Goal: Task Accomplishment & Management: Use online tool/utility

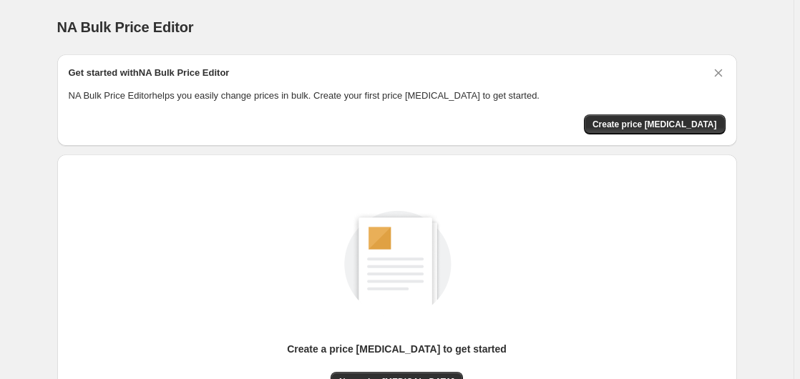
scroll to position [157, 0]
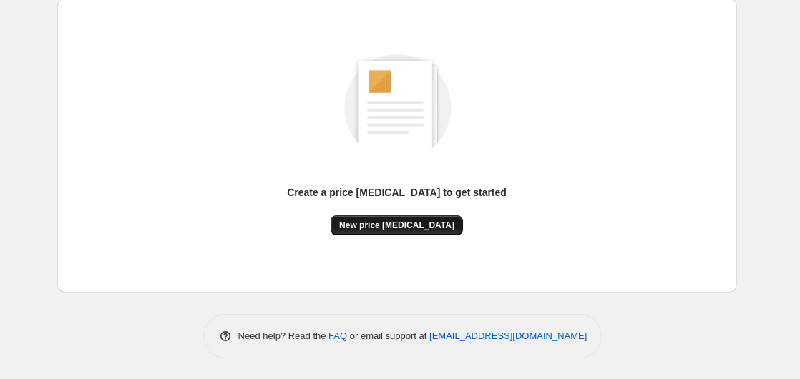
click at [374, 220] on button "New price change job" at bounding box center [397, 225] width 132 height 20
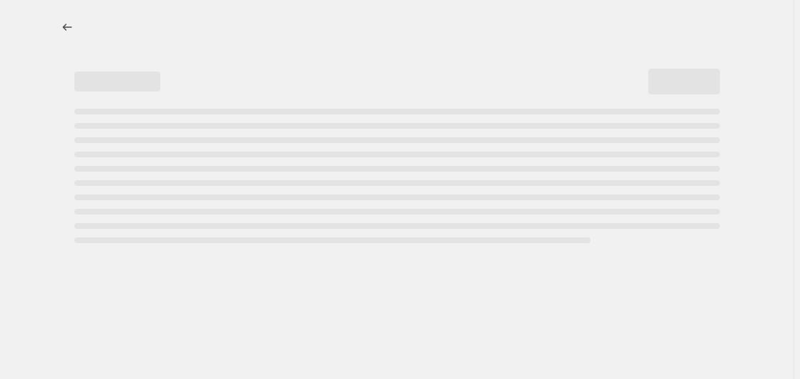
select select "percentage"
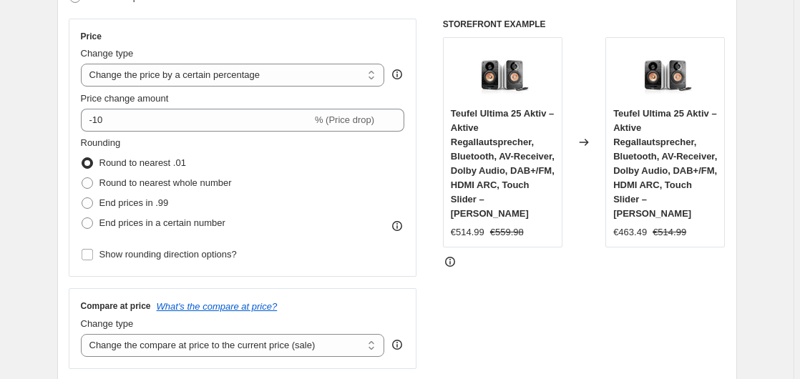
scroll to position [219, 0]
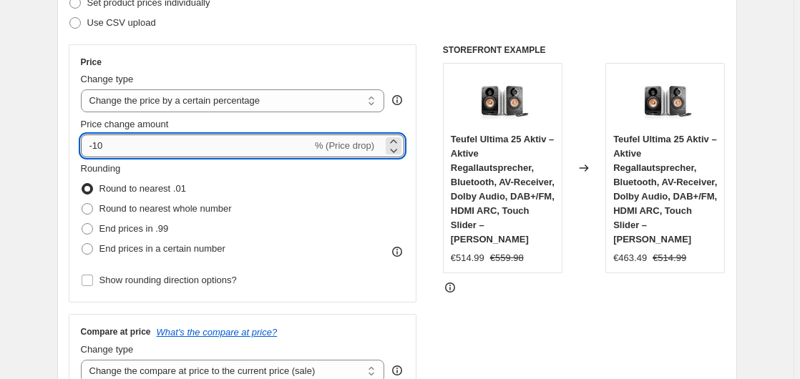
click at [154, 140] on input "-10" at bounding box center [196, 146] width 231 height 23
type input "-1"
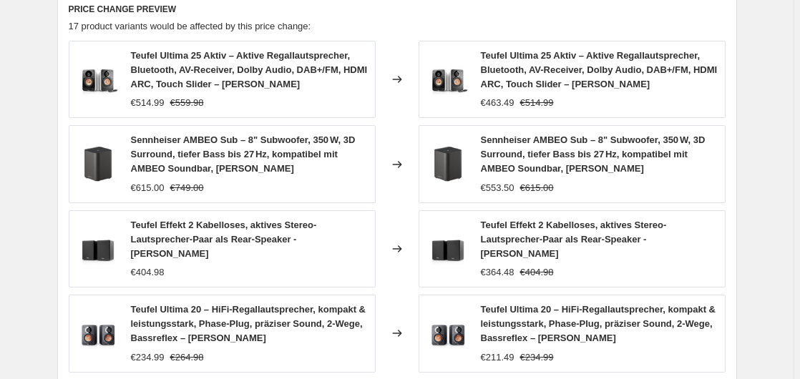
scroll to position [1133, 0]
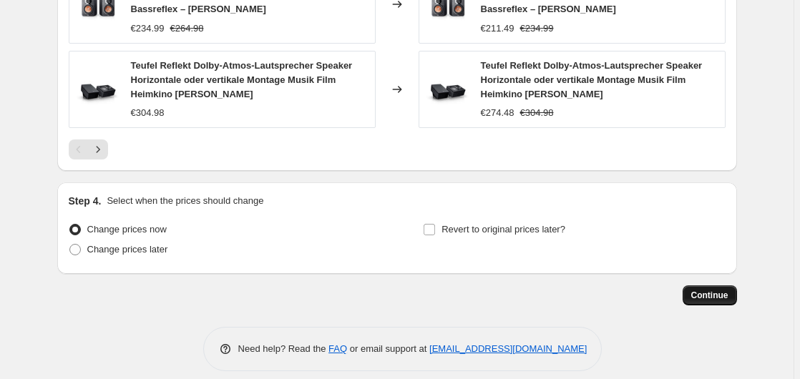
type input "-35"
click at [713, 290] on span "Continue" at bounding box center [710, 295] width 37 height 11
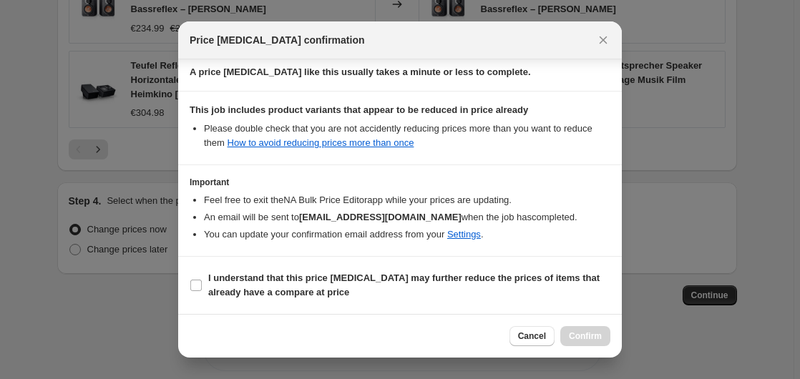
scroll to position [226, 0]
click at [256, 281] on b "I understand that this price change job may further reduce the prices of items …" at bounding box center [404, 285] width 392 height 25
click at [202, 281] on input "I understand that this price change job may further reduce the prices of items …" at bounding box center [195, 285] width 11 height 11
checkbox input "true"
click at [577, 332] on span "Confirm" at bounding box center [585, 336] width 33 height 11
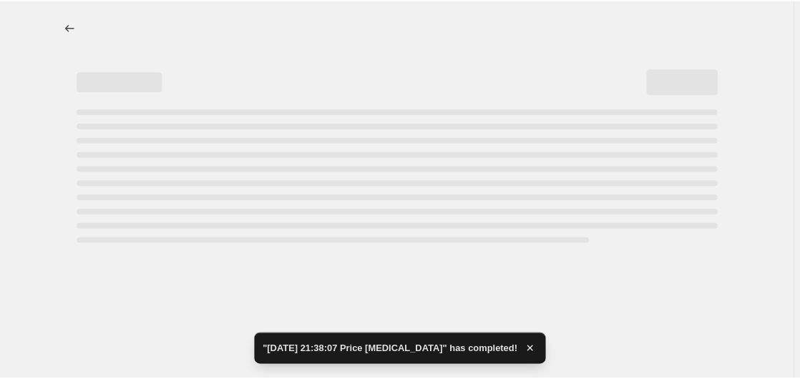
select select "percentage"
